Goal: Navigation & Orientation: Find specific page/section

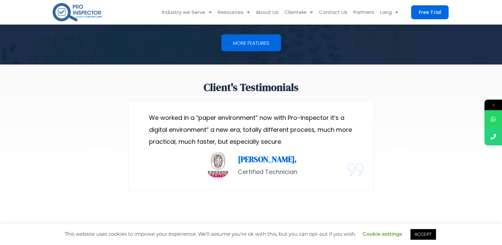
scroll to position [1375, 0]
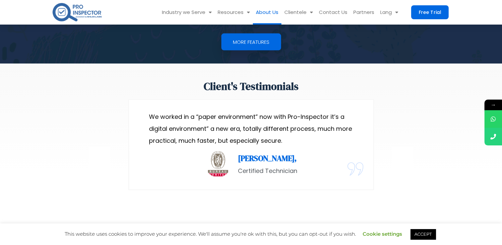
click at [276, 12] on link "About Us" at bounding box center [267, 12] width 29 height 25
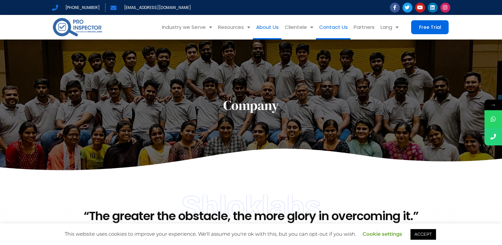
click at [330, 25] on link "Contact Us" at bounding box center [333, 27] width 34 height 25
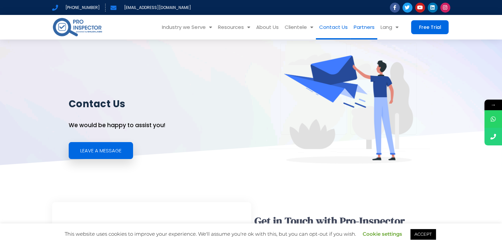
click at [359, 30] on link "Partners" at bounding box center [363, 27] width 27 height 25
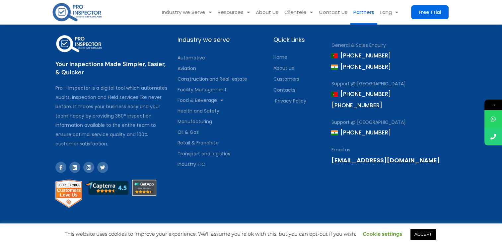
scroll to position [1113, 0]
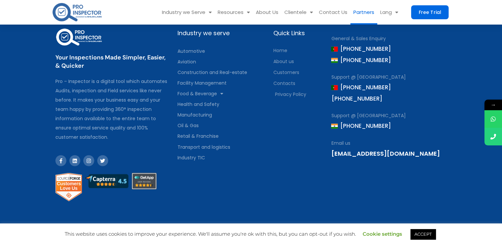
click at [335, 46] on span at bounding box center [334, 50] width 7 height 8
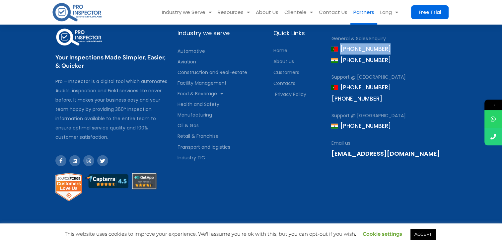
click at [335, 46] on span at bounding box center [334, 50] width 7 height 8
drag, startPoint x: 335, startPoint y: 46, endPoint x: 287, endPoint y: 58, distance: 49.9
click at [287, 58] on span "About us" at bounding box center [283, 61] width 21 height 9
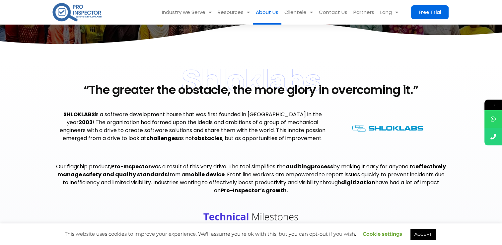
scroll to position [127, 0]
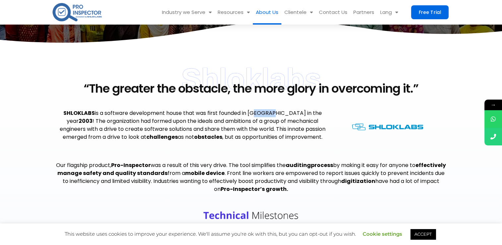
drag, startPoint x: 267, startPoint y: 112, endPoint x: 248, endPoint y: 114, distance: 19.0
click at [248, 114] on p "SHLOKLABS is a software development house that was first founded in [GEOGRAPHIC…" at bounding box center [192, 125] width 274 height 32
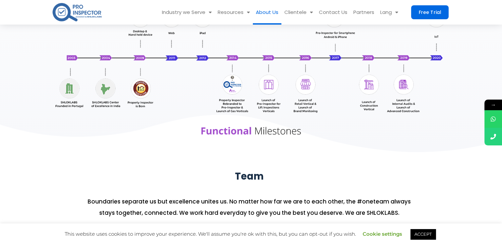
scroll to position [379, 0]
